Goal: Transaction & Acquisition: Purchase product/service

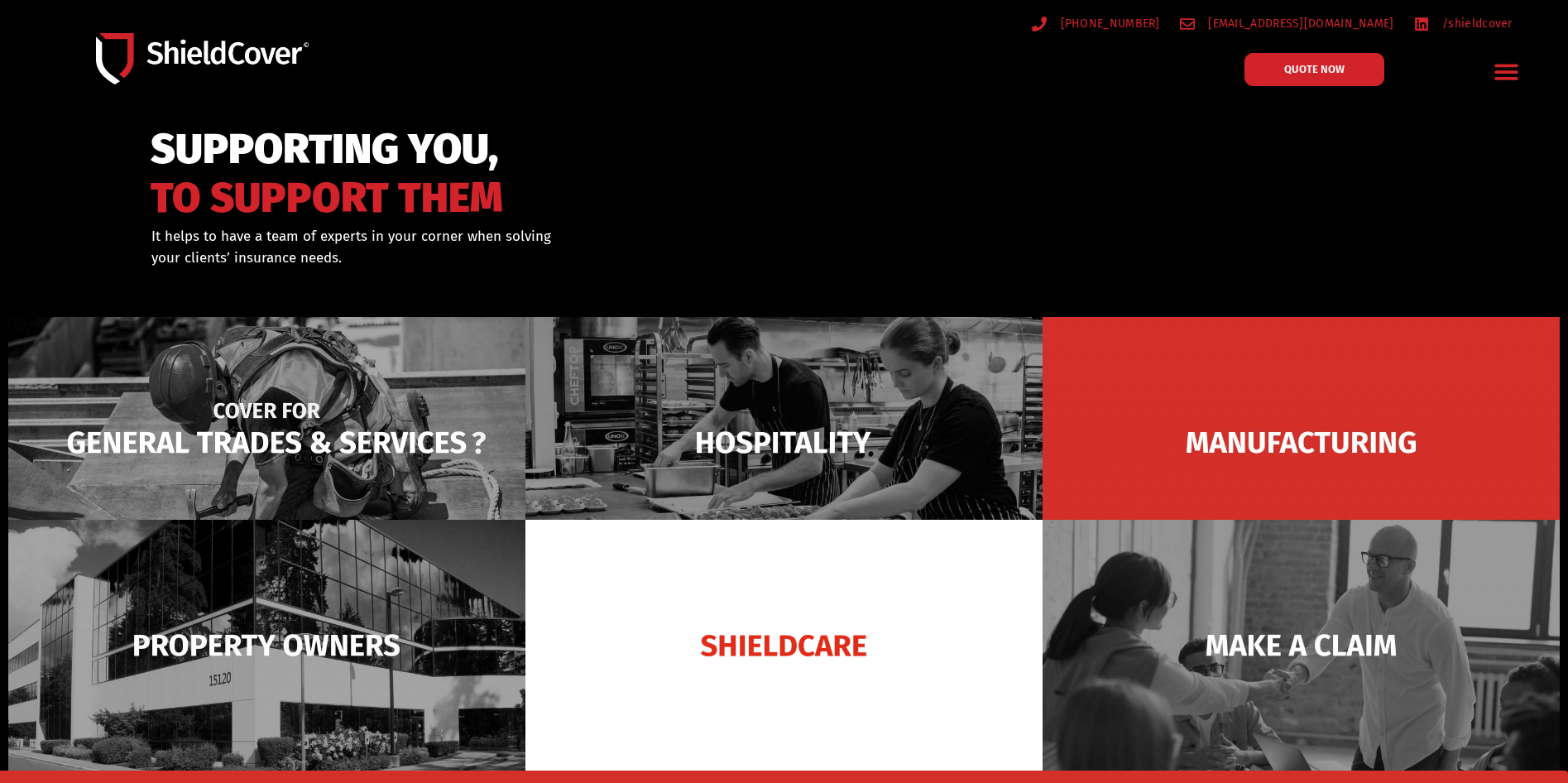
click at [258, 441] on img at bounding box center [267, 442] width 517 height 251
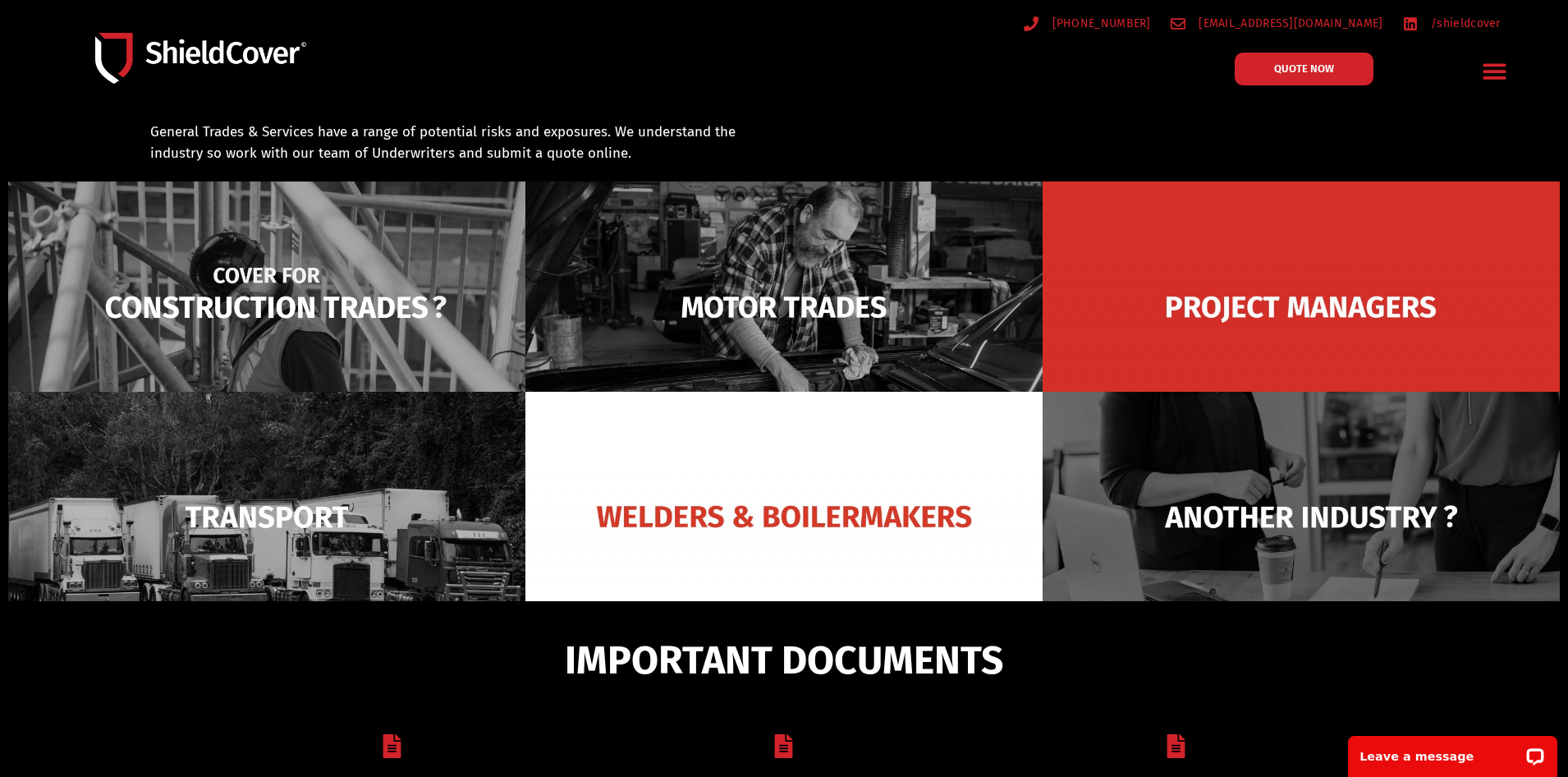
click at [295, 318] on img at bounding box center [266, 307] width 517 height 251
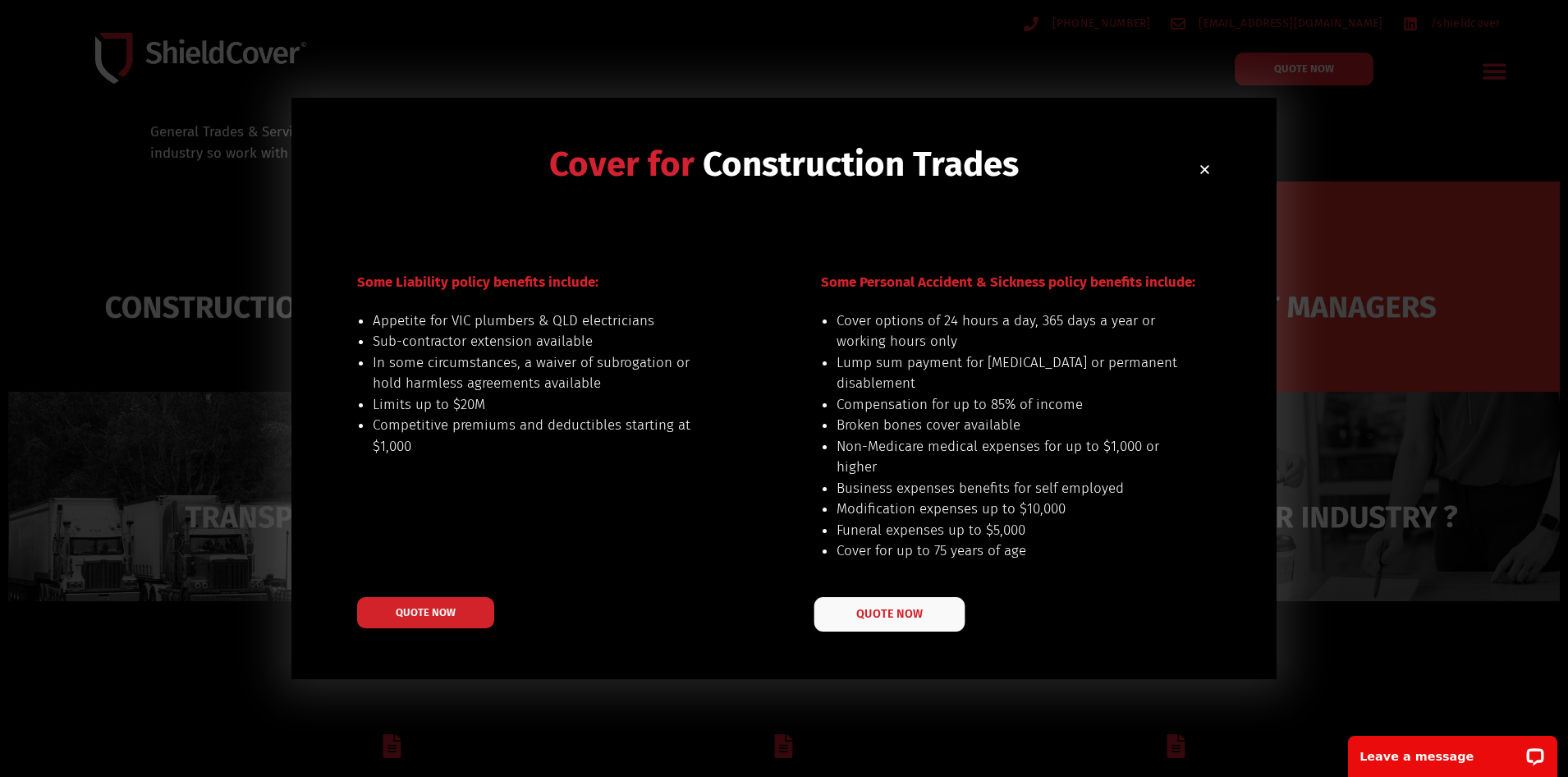
click at [916, 614] on span "QUOTE NOW" at bounding box center [889, 614] width 65 height 12
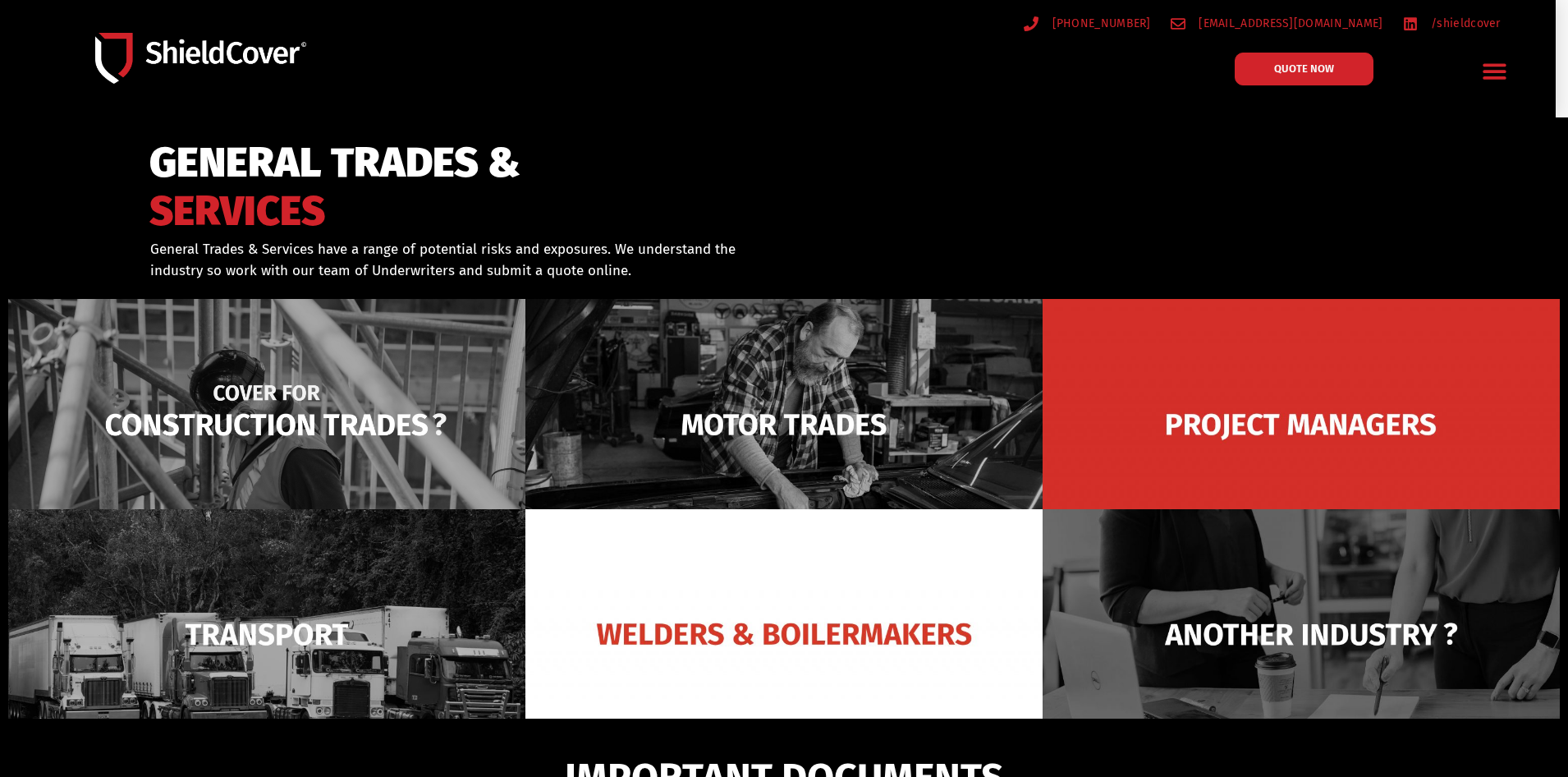
click at [276, 386] on img at bounding box center [266, 424] width 517 height 251
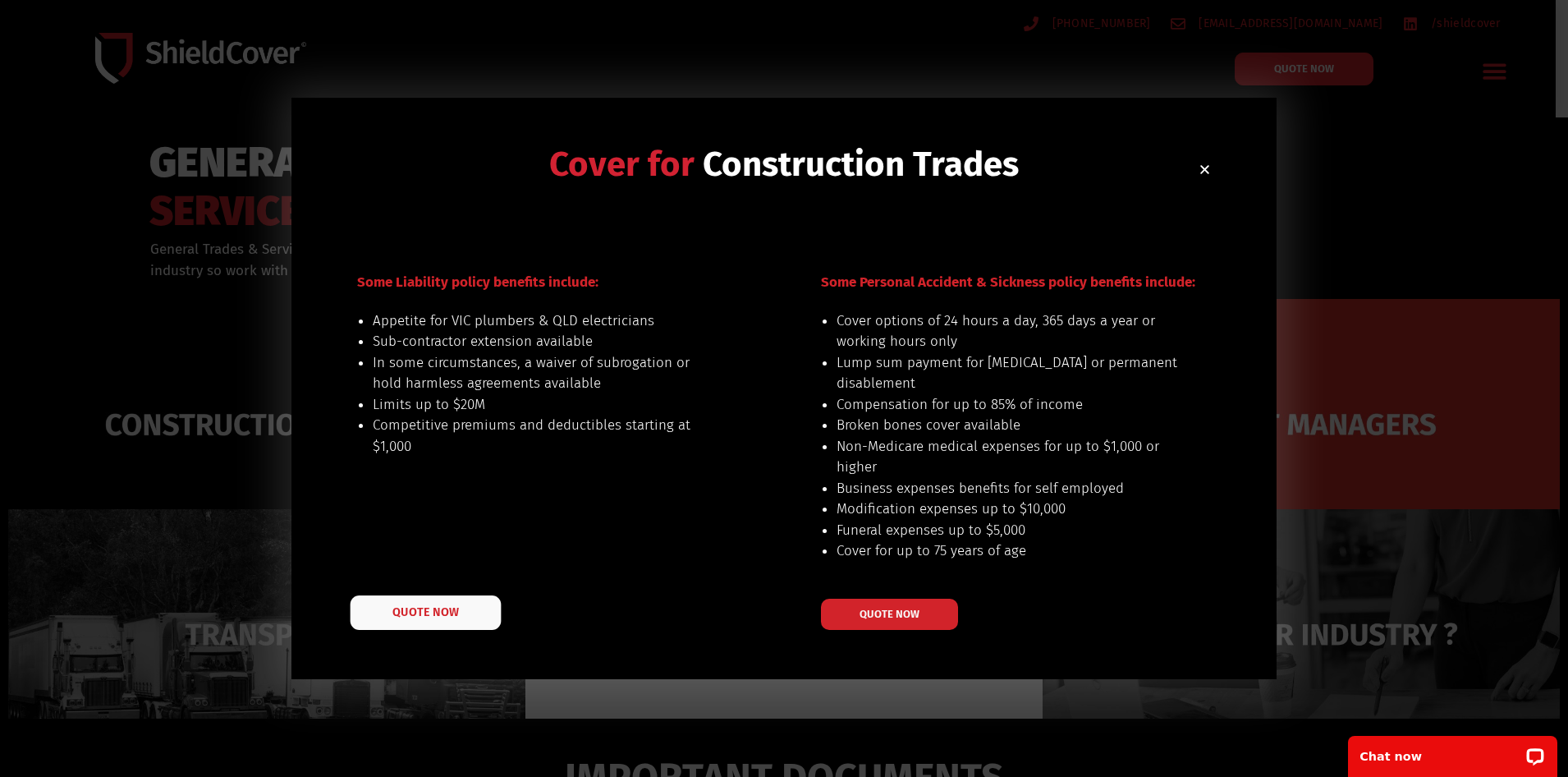
click at [427, 603] on link "QUOTE NOW" at bounding box center [425, 612] width 151 height 34
